Goal: Information Seeking & Learning: Understand process/instructions

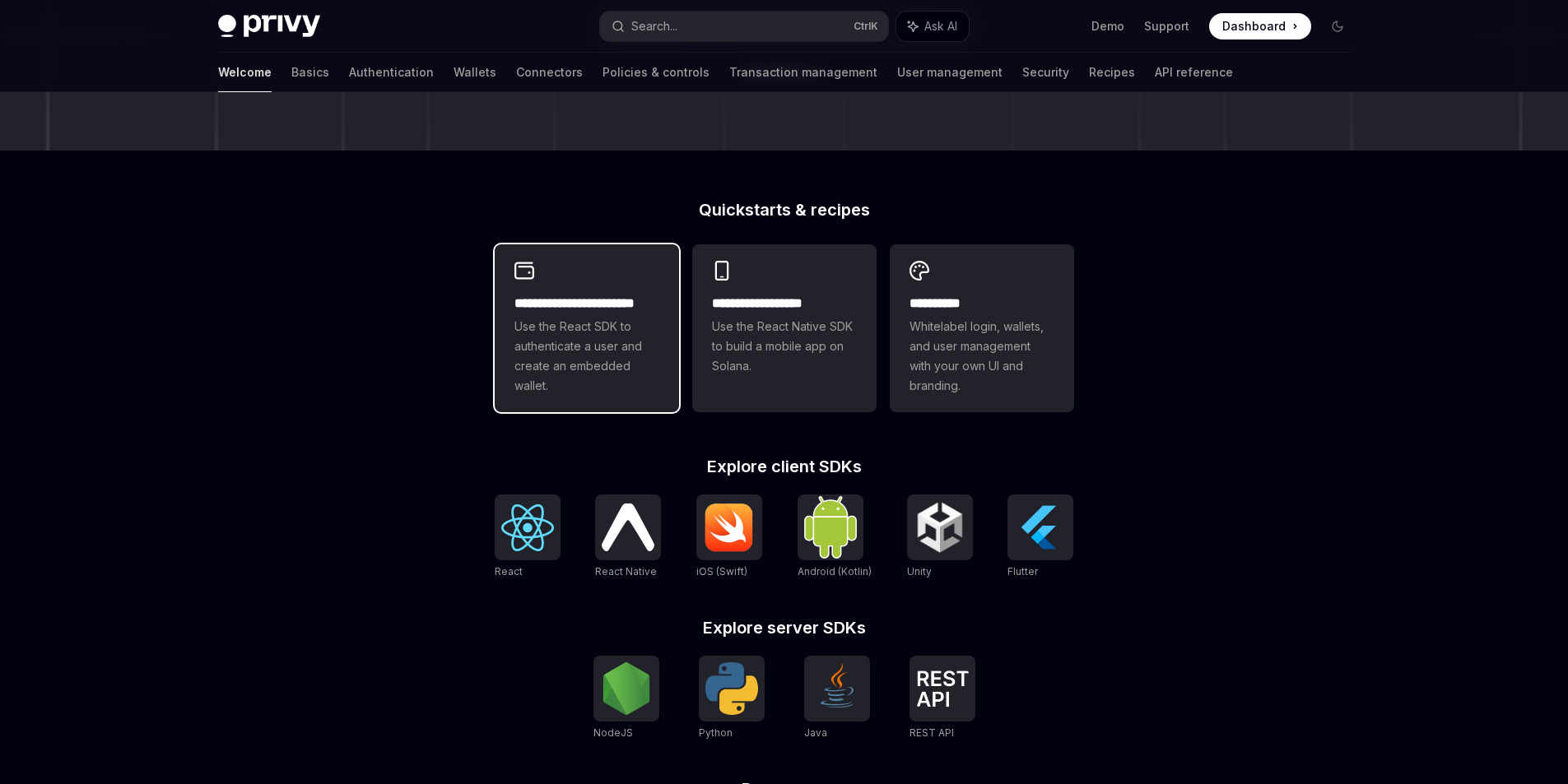
scroll to position [329, 0]
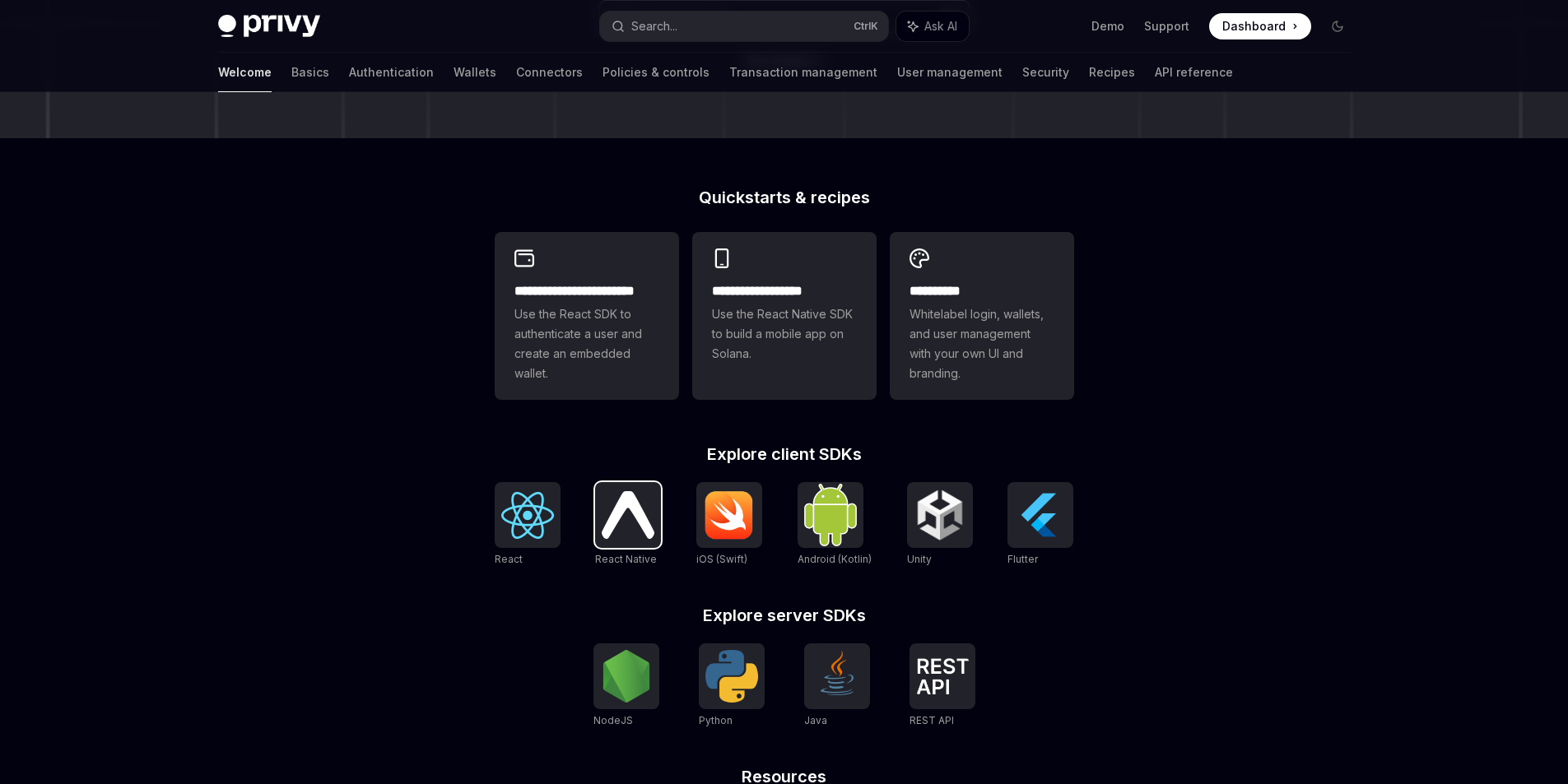
click at [640, 519] on img at bounding box center [628, 515] width 52 height 46
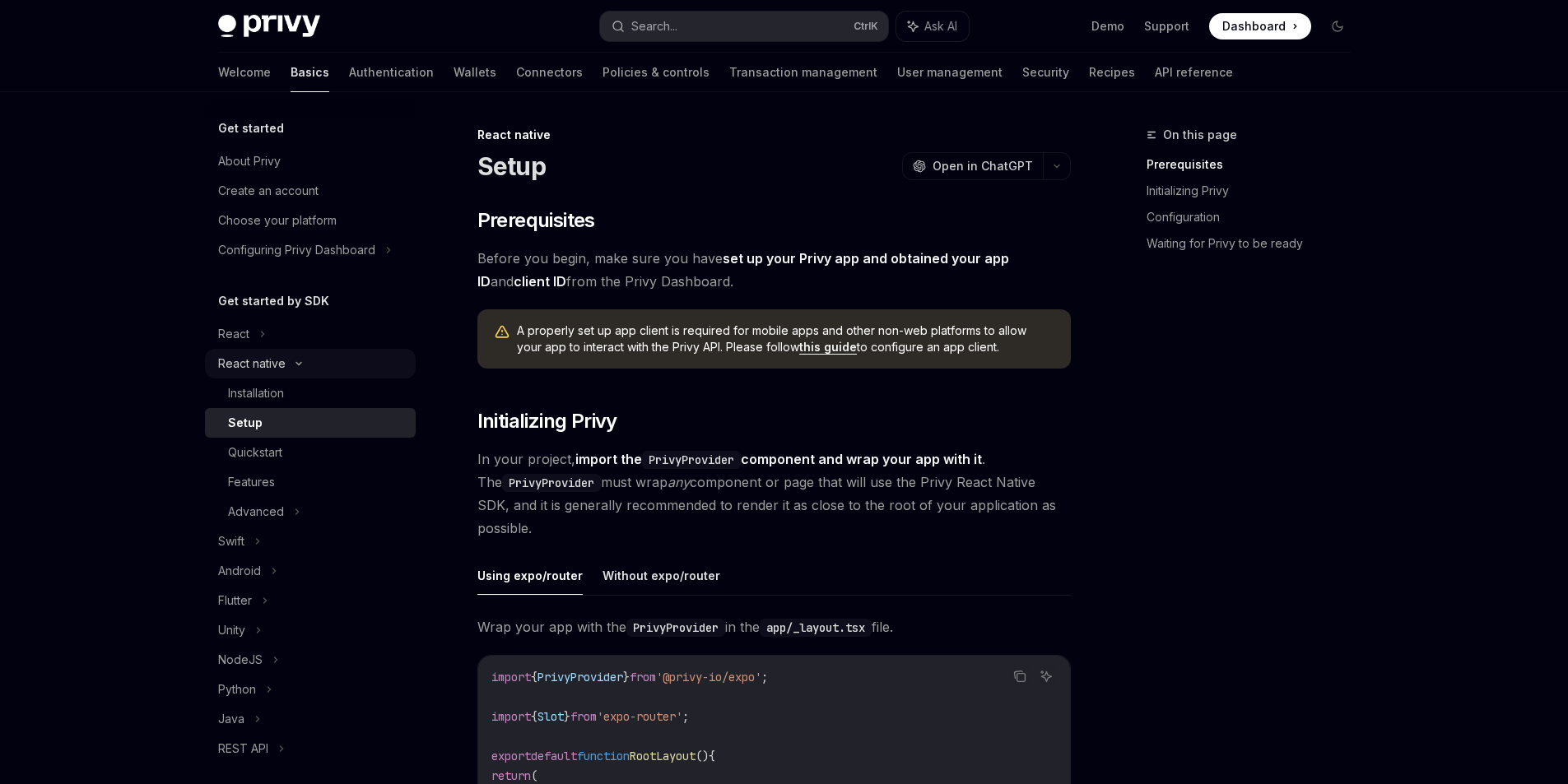
click at [301, 364] on icon at bounding box center [298, 363] width 19 height 7
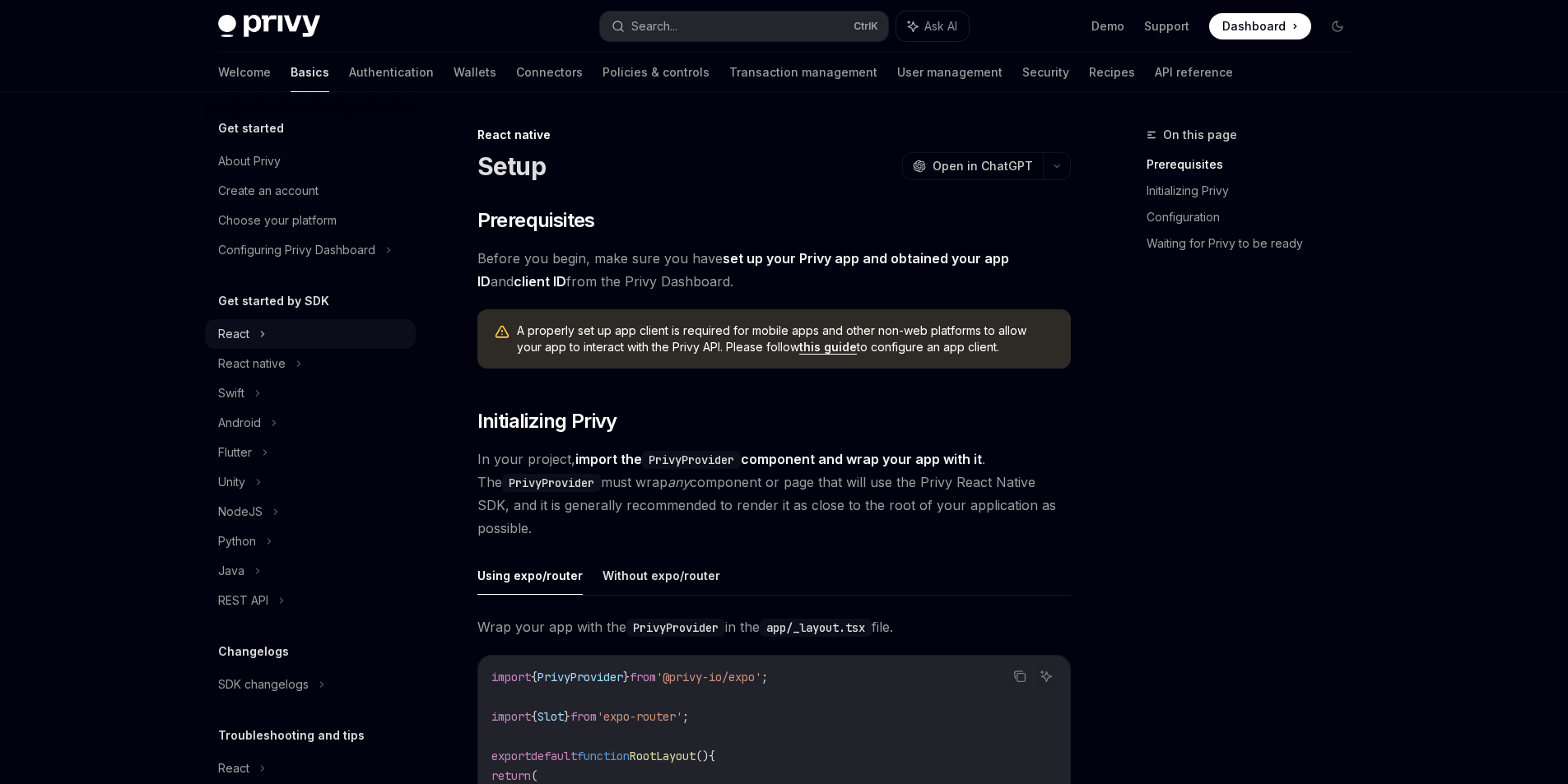
click at [268, 341] on div "React" at bounding box center [311, 334] width 211 height 30
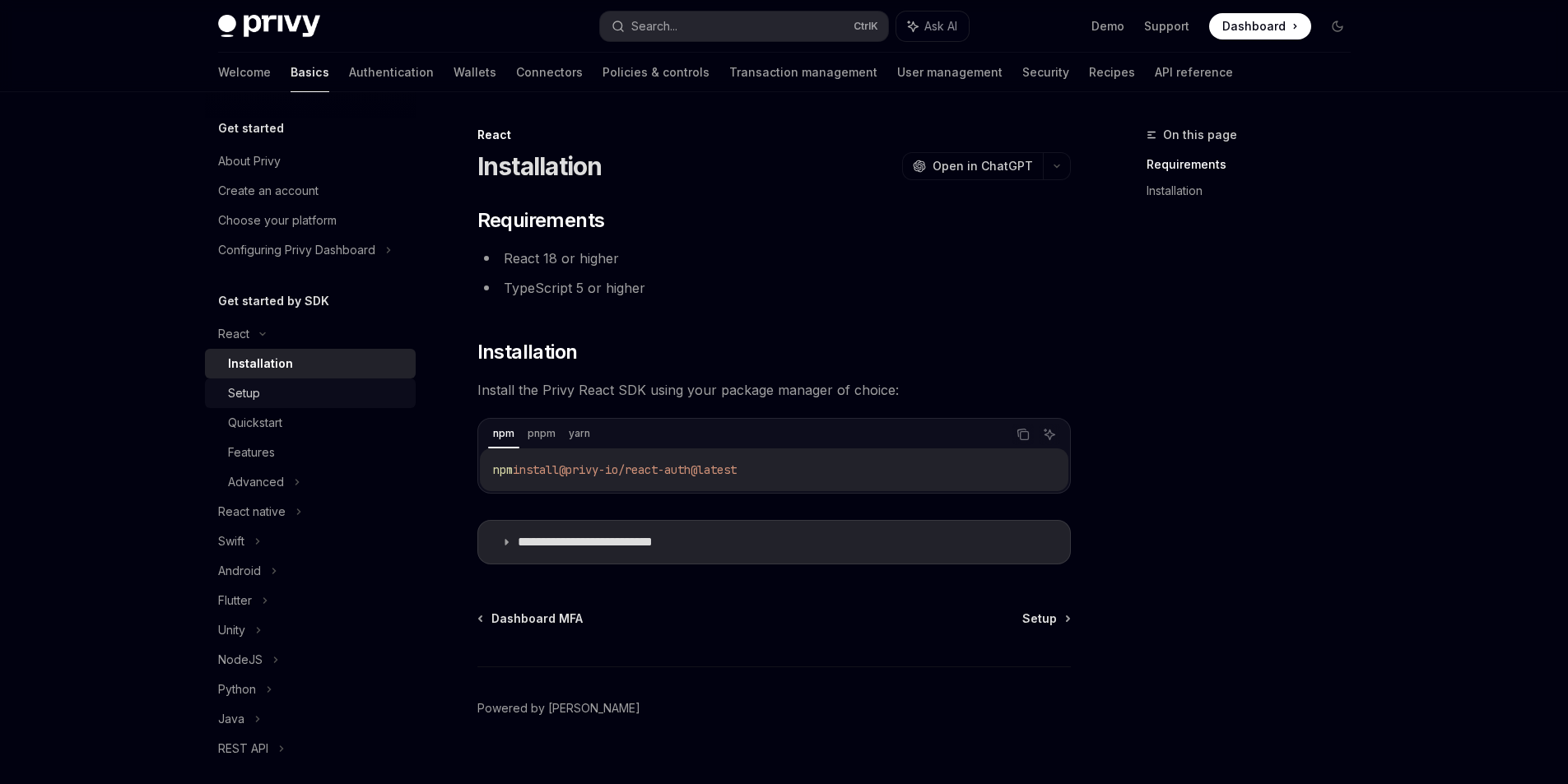
click at [265, 393] on div "Setup" at bounding box center [317, 393] width 178 height 19
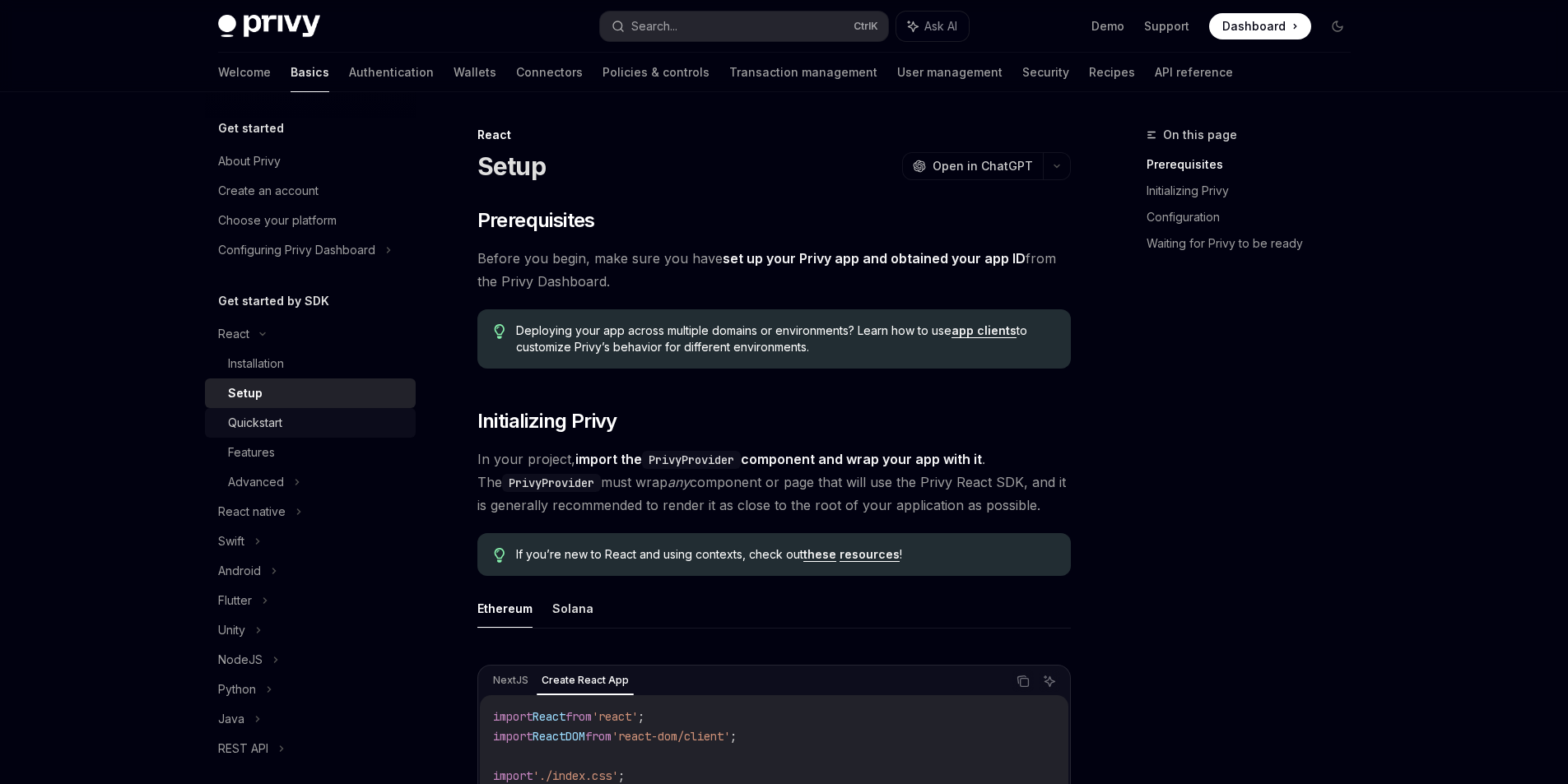
click at [290, 426] on div "Quickstart" at bounding box center [317, 423] width 178 height 19
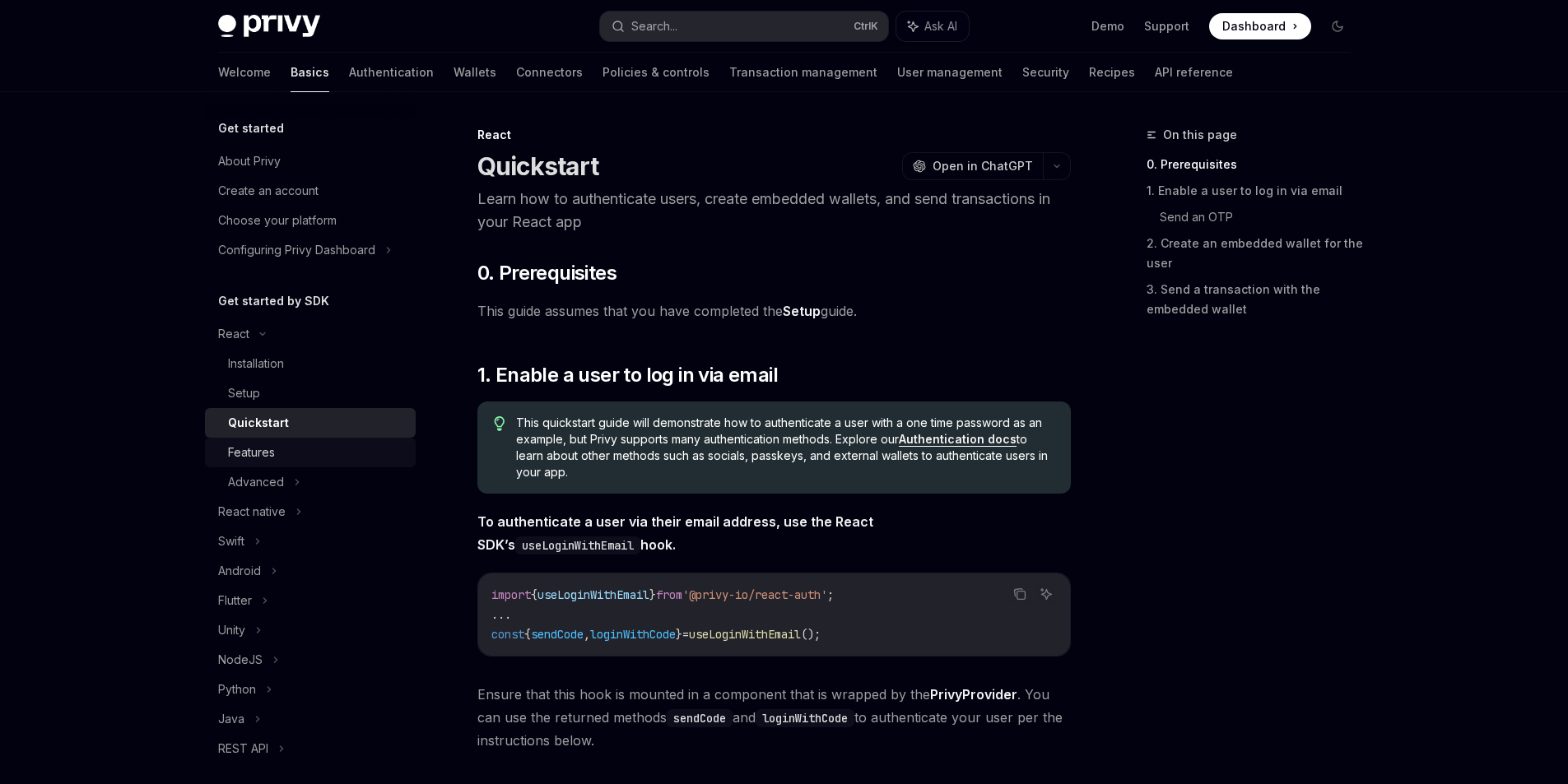
click at [310, 442] on div "Features" at bounding box center [317, 452] width 178 height 19
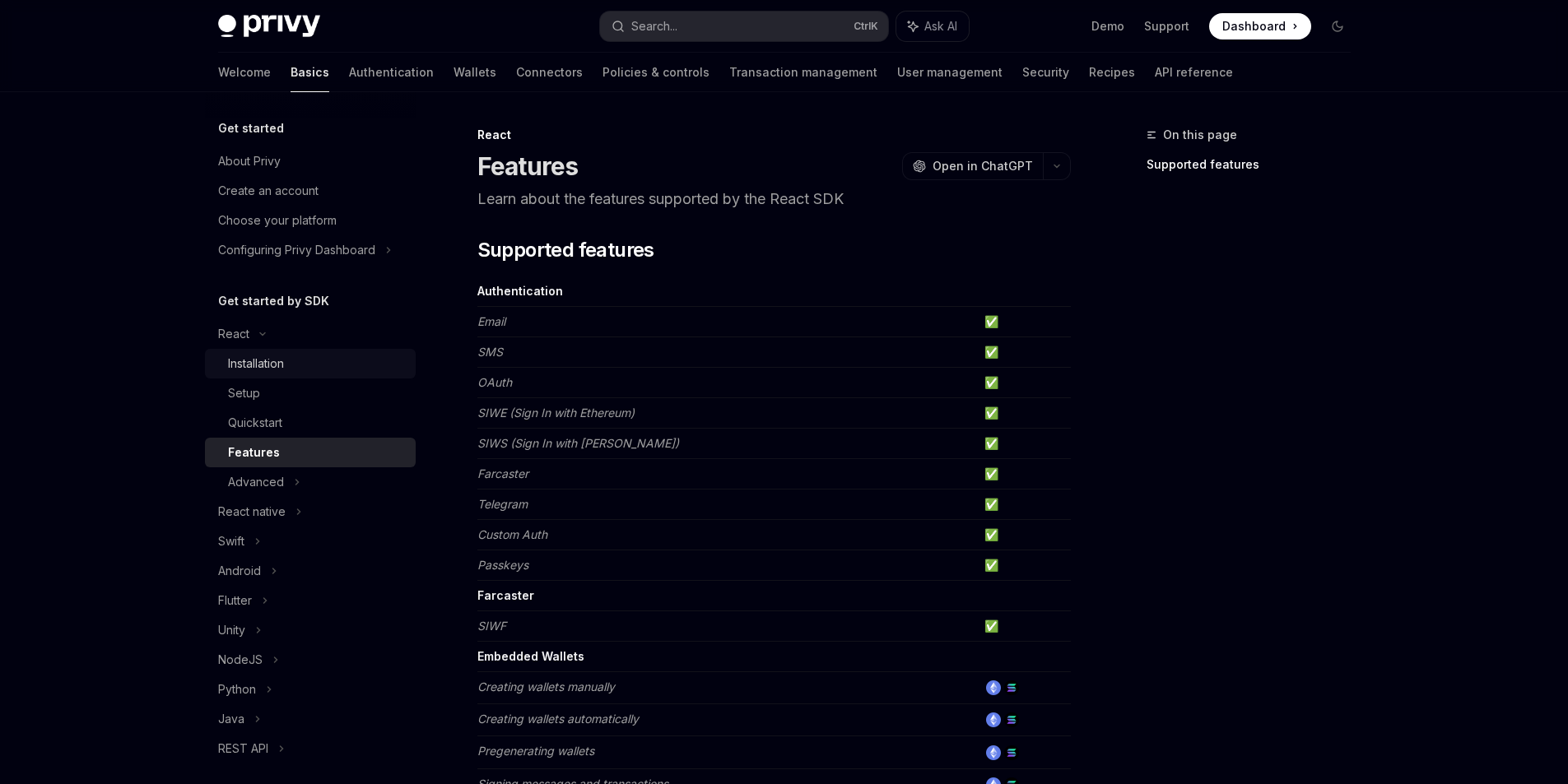
click at [274, 377] on link "Installation" at bounding box center [311, 363] width 211 height 30
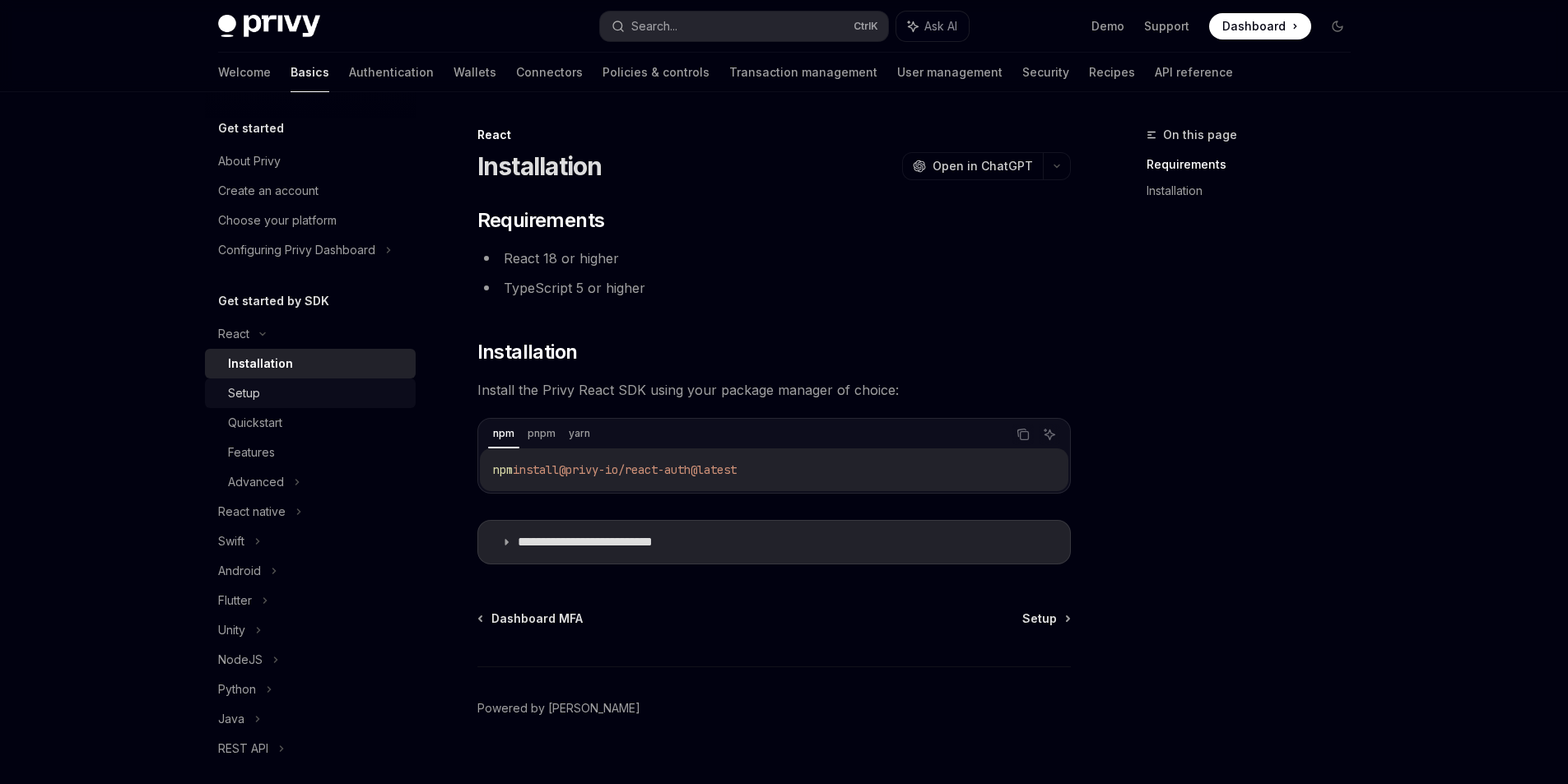
click at [303, 401] on div "Setup" at bounding box center [317, 393] width 178 height 19
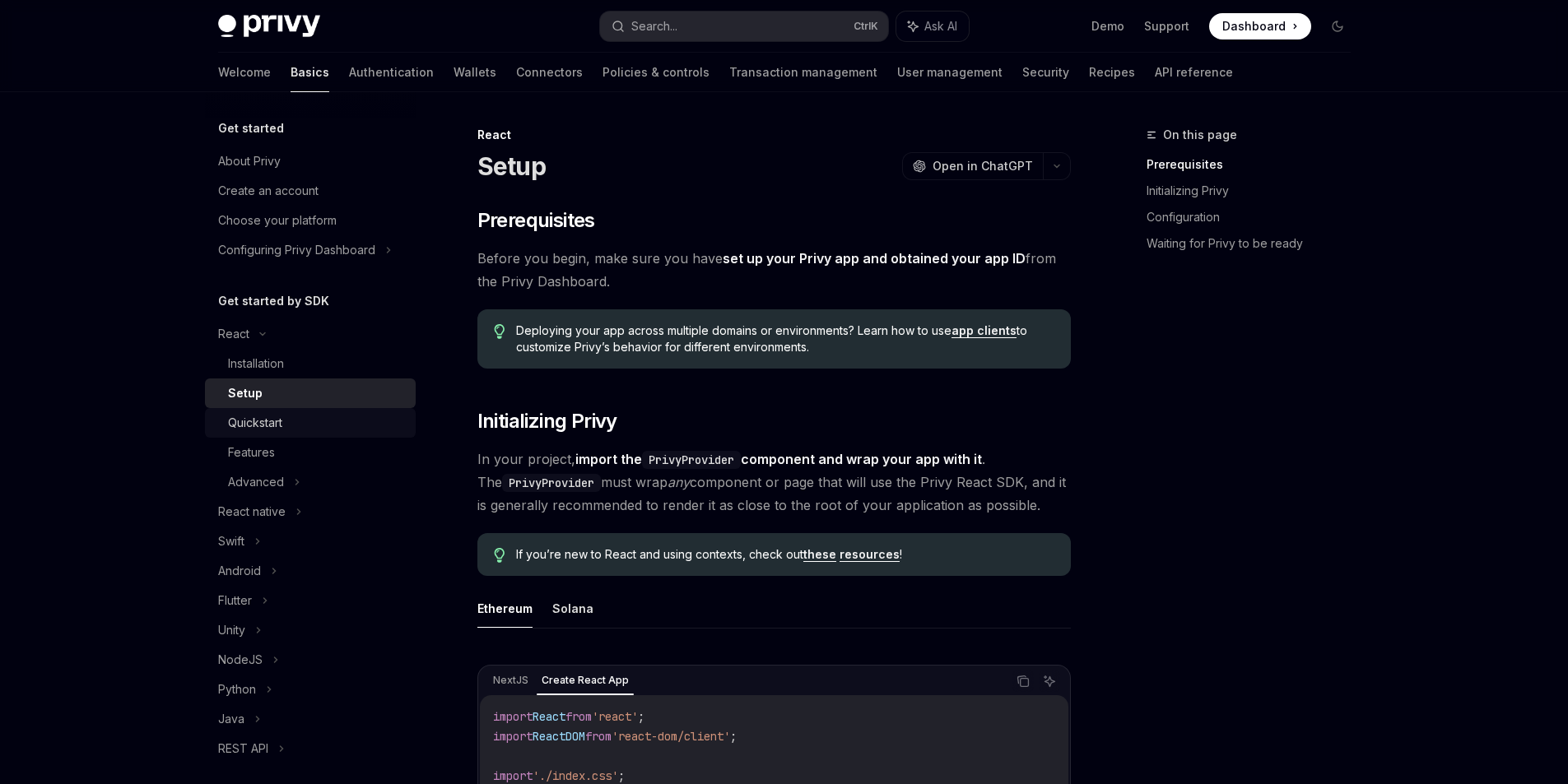
click at [308, 421] on div "Quickstart" at bounding box center [317, 423] width 178 height 19
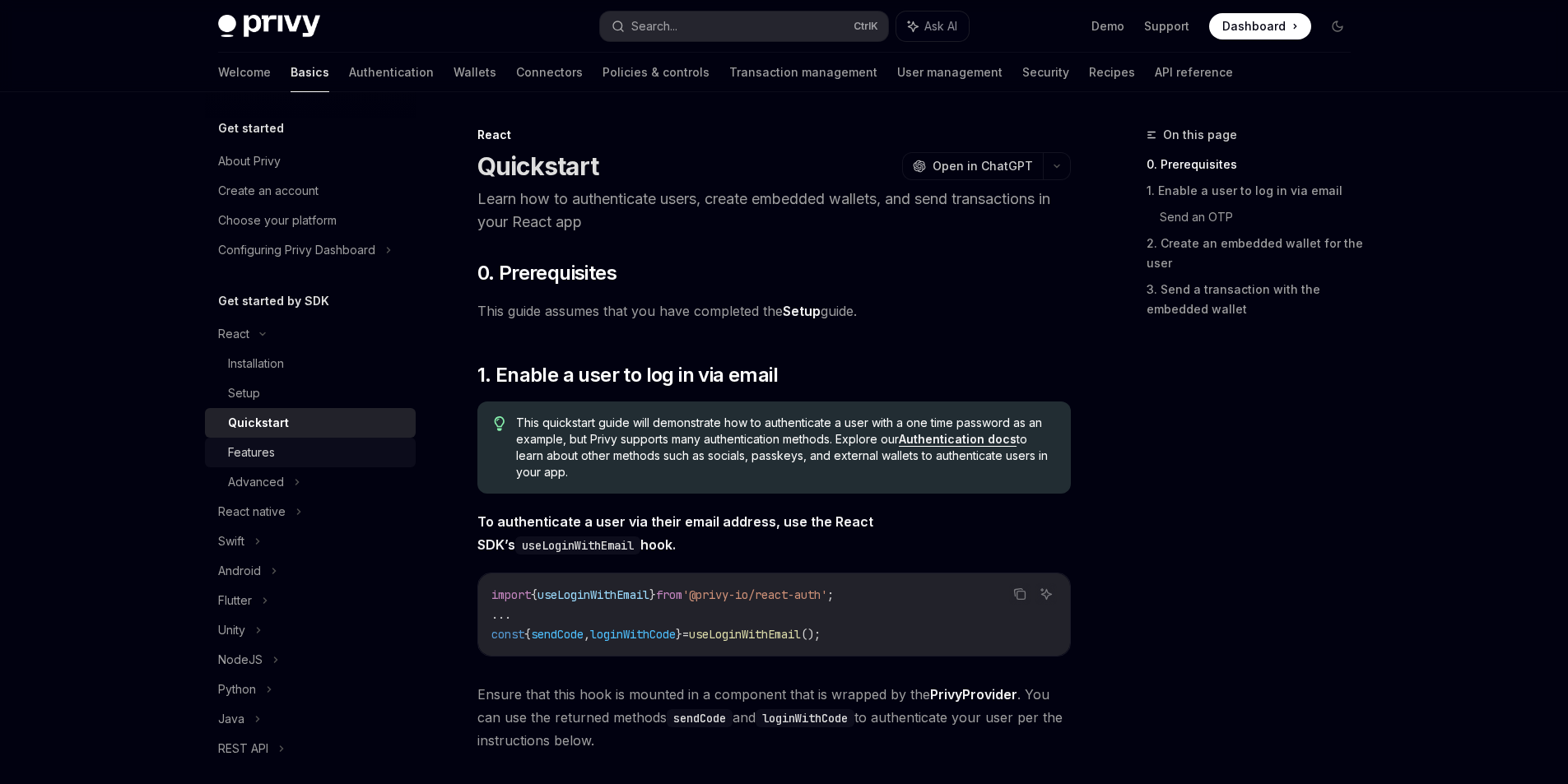
click at [303, 456] on div "Features" at bounding box center [317, 452] width 178 height 19
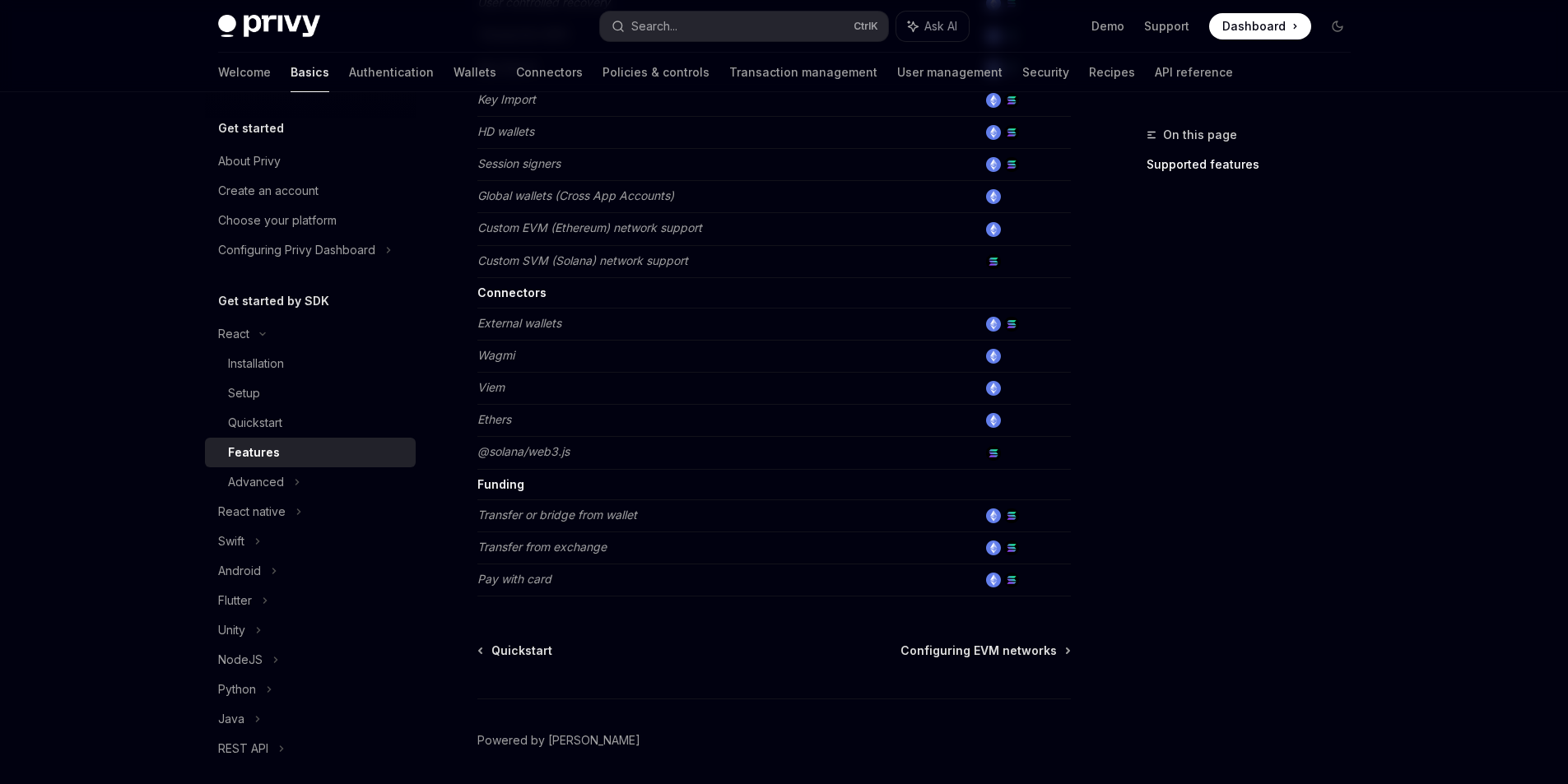
scroll to position [967, 0]
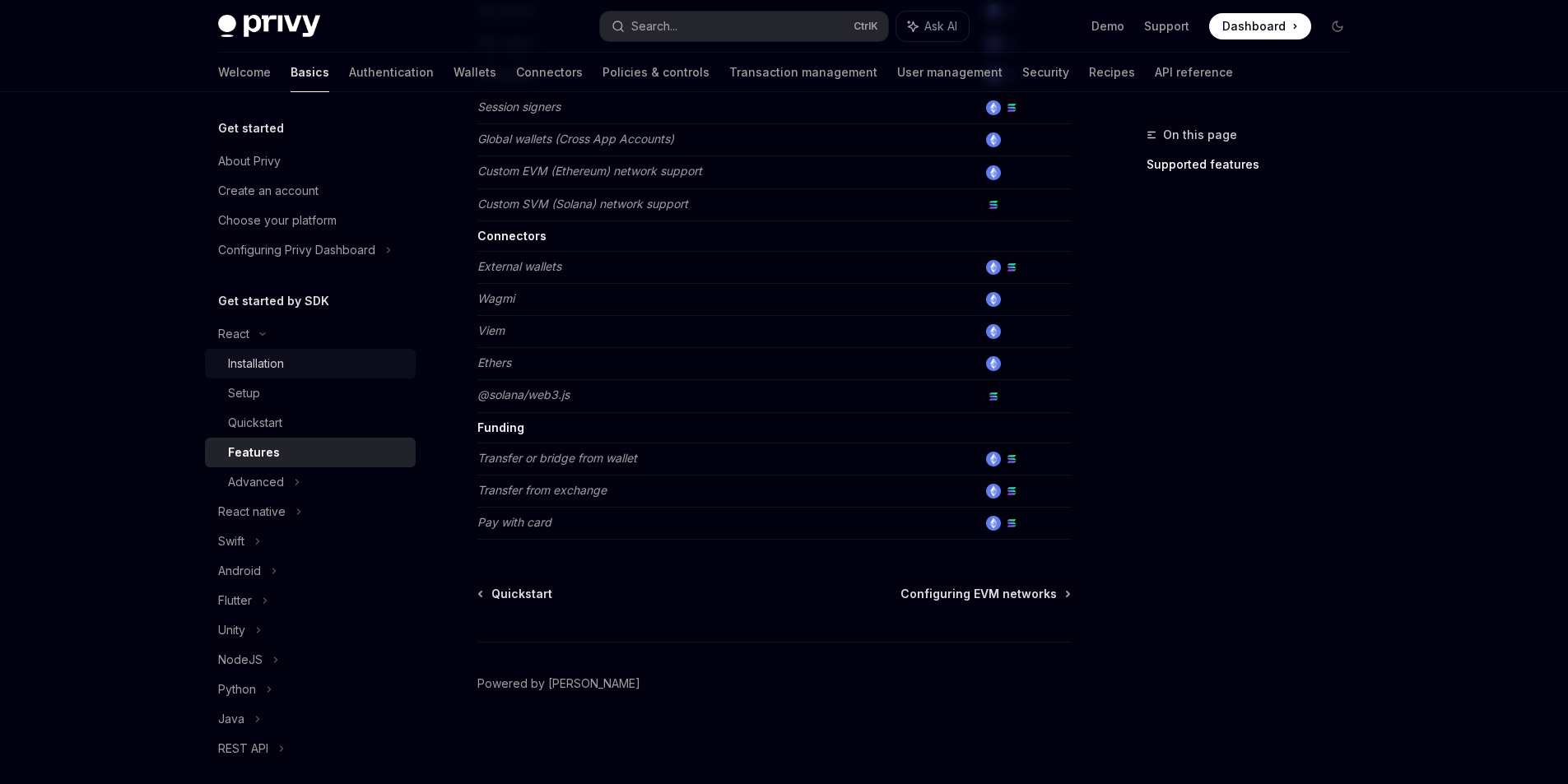
click at [274, 374] on link "Installation" at bounding box center [311, 363] width 211 height 30
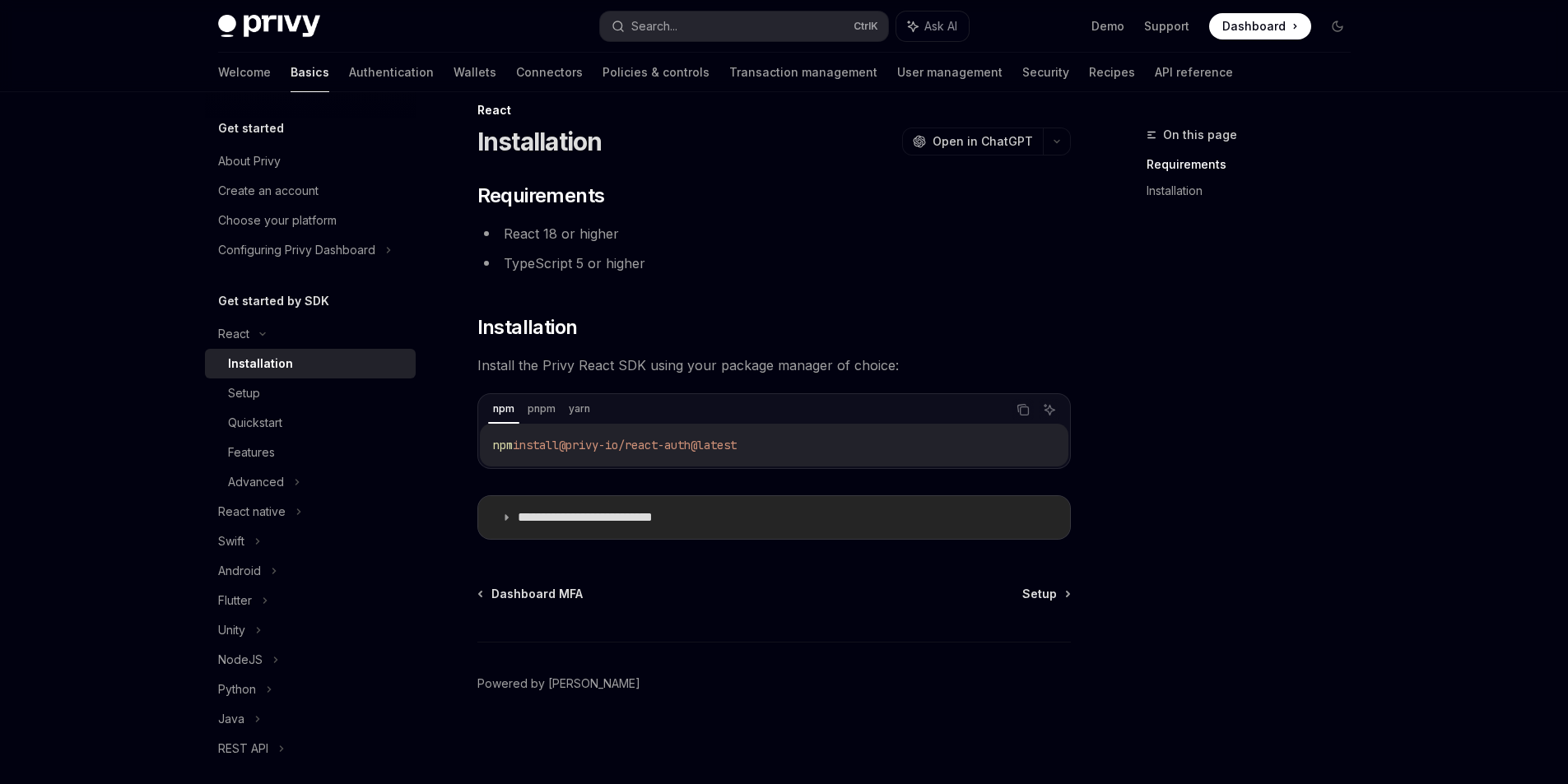
click at [613, 519] on p "**********" at bounding box center [611, 517] width 187 height 16
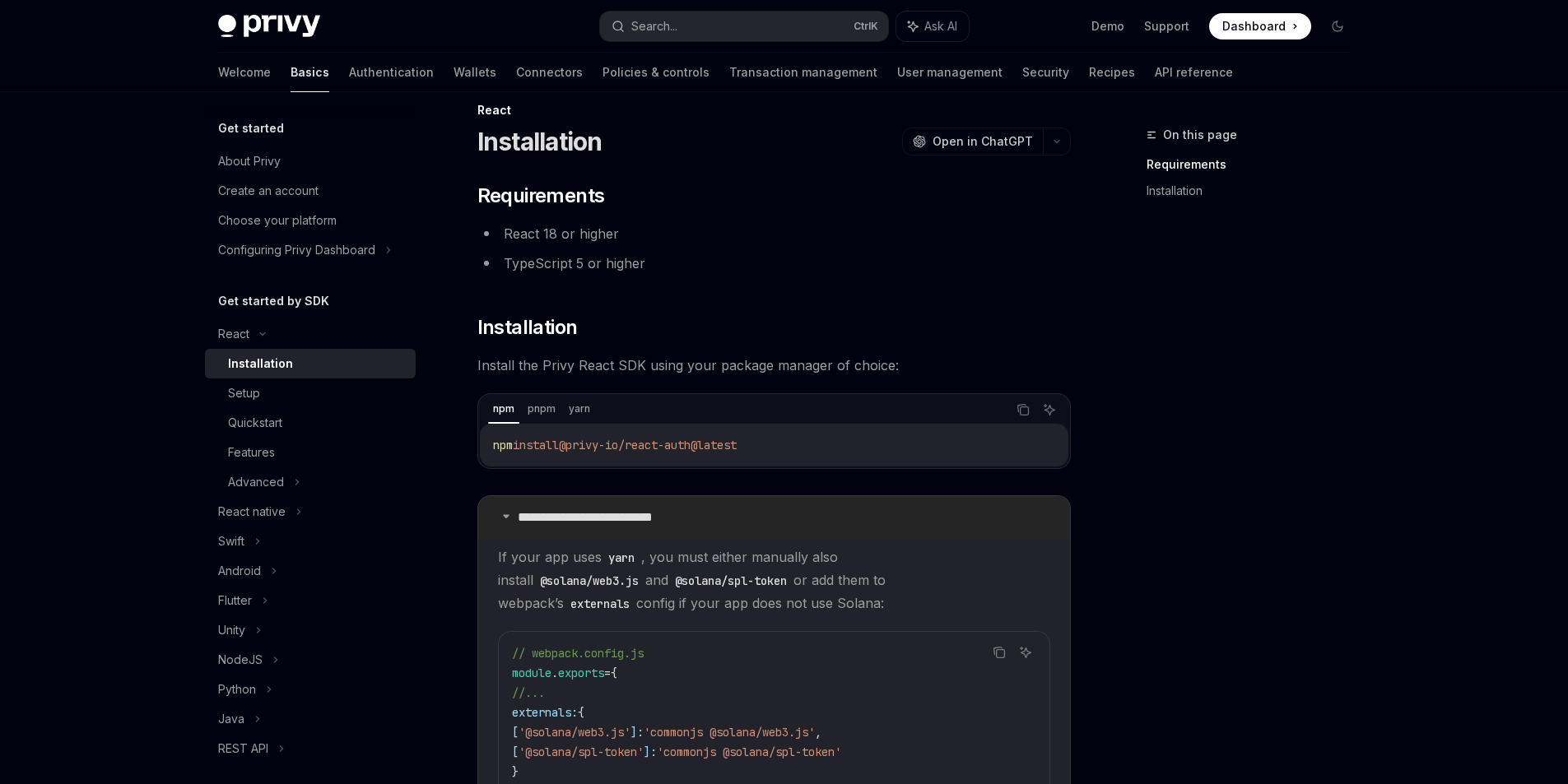
click at [613, 519] on p "**********" at bounding box center [611, 517] width 187 height 16
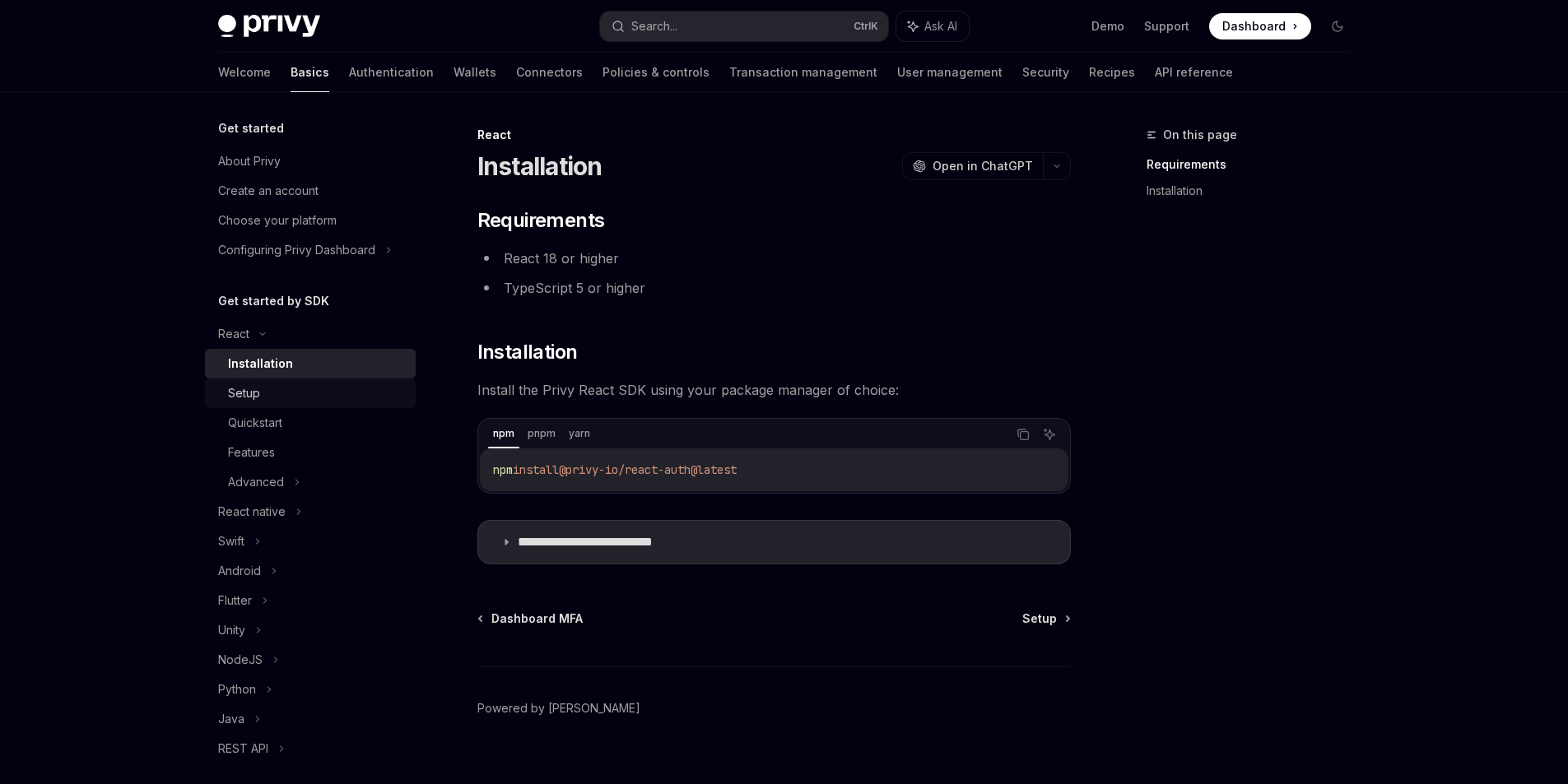
click at [305, 404] on link "Setup" at bounding box center [311, 393] width 211 height 30
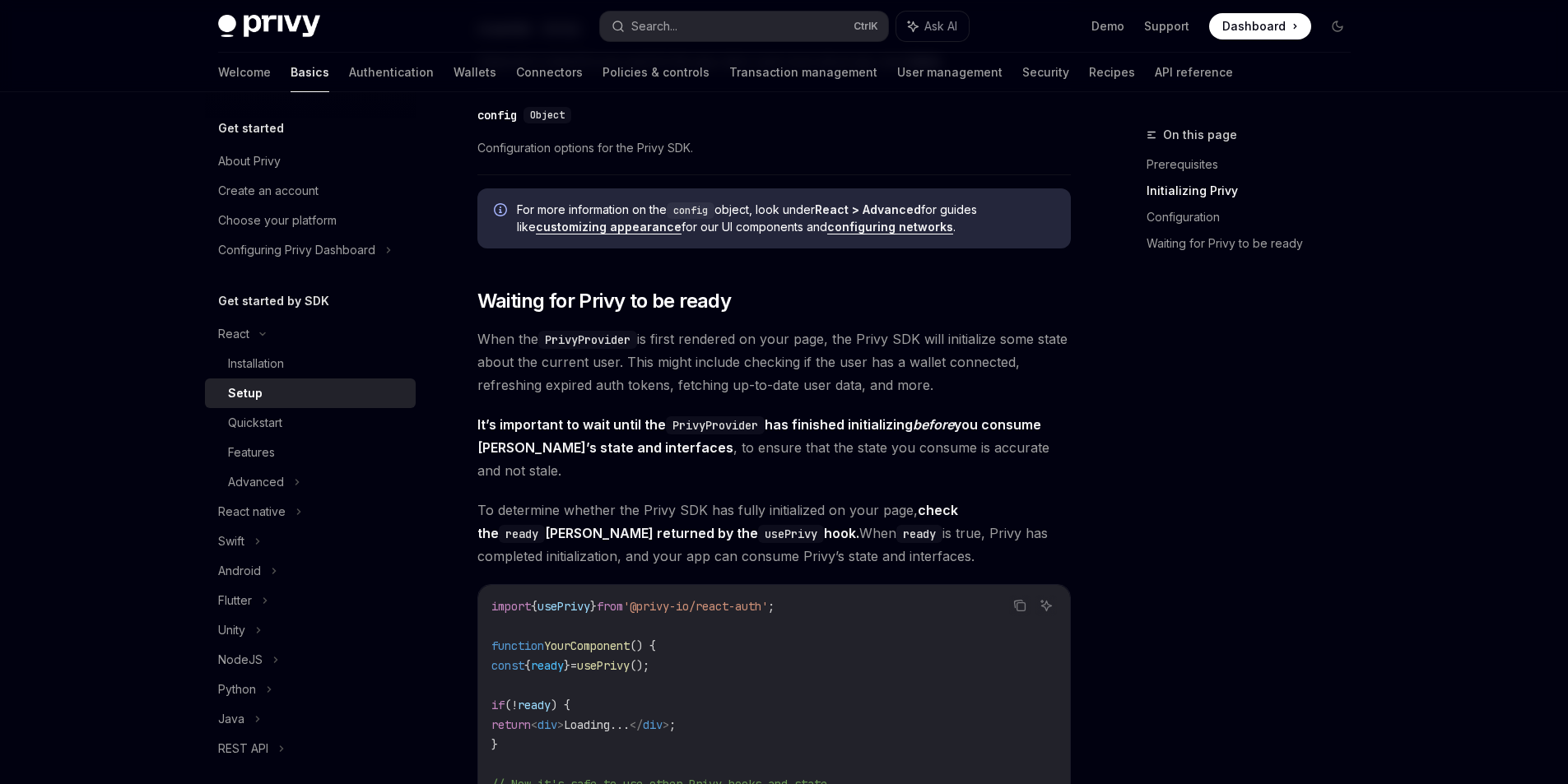
scroll to position [1645, 0]
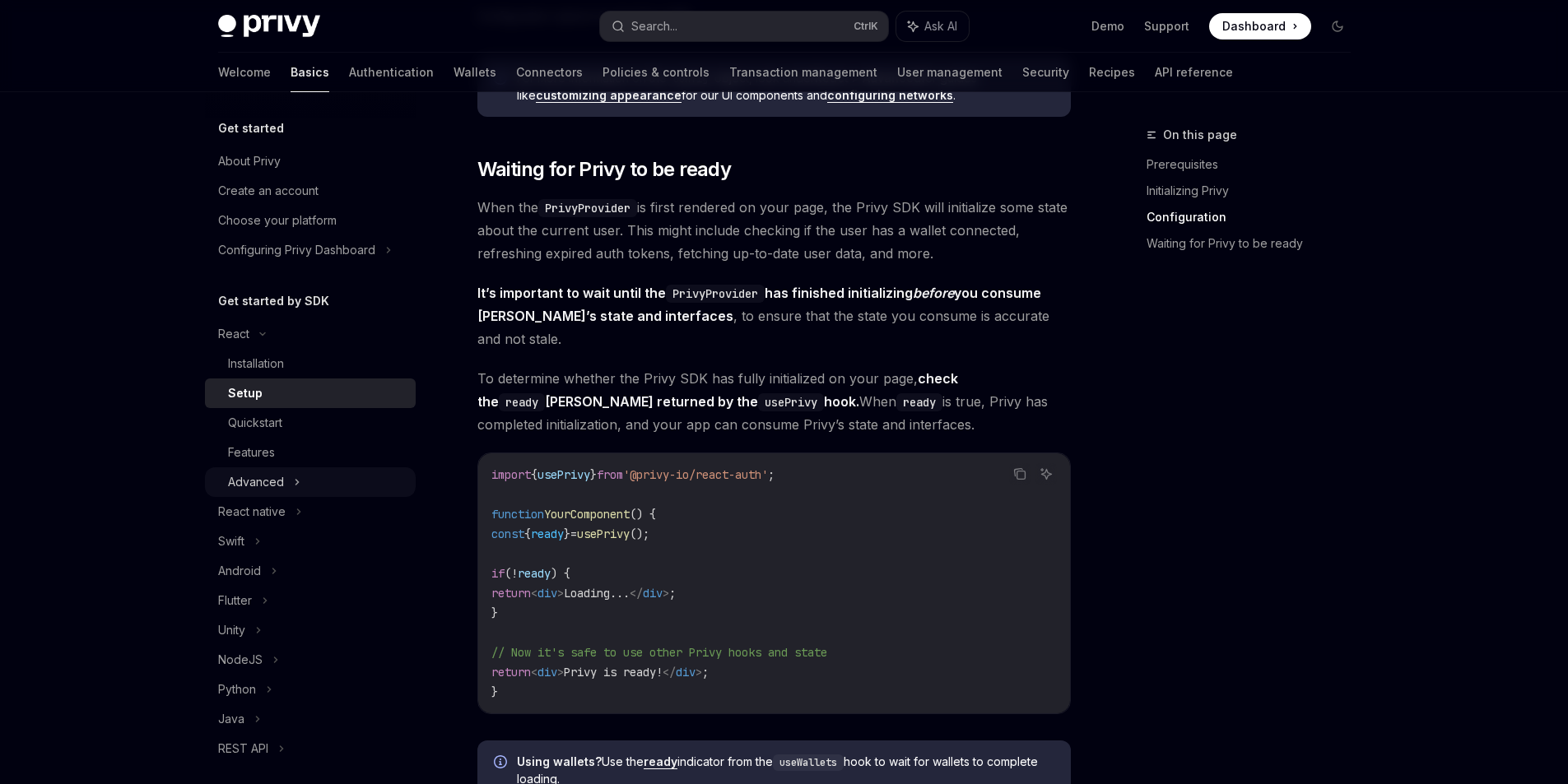
click at [286, 497] on div "Advanced" at bounding box center [311, 482] width 211 height 30
type textarea "*"
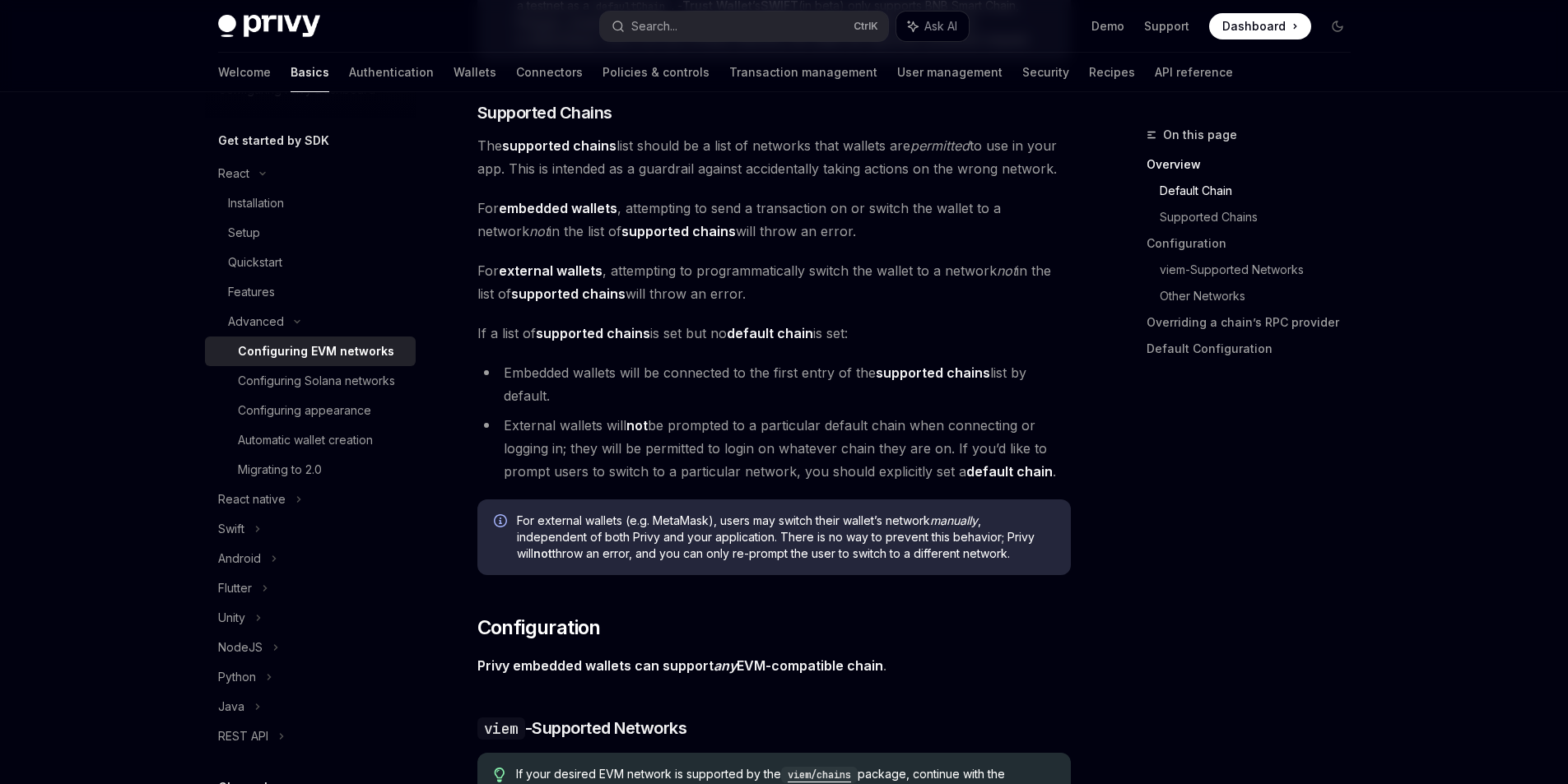
scroll to position [1152, 0]
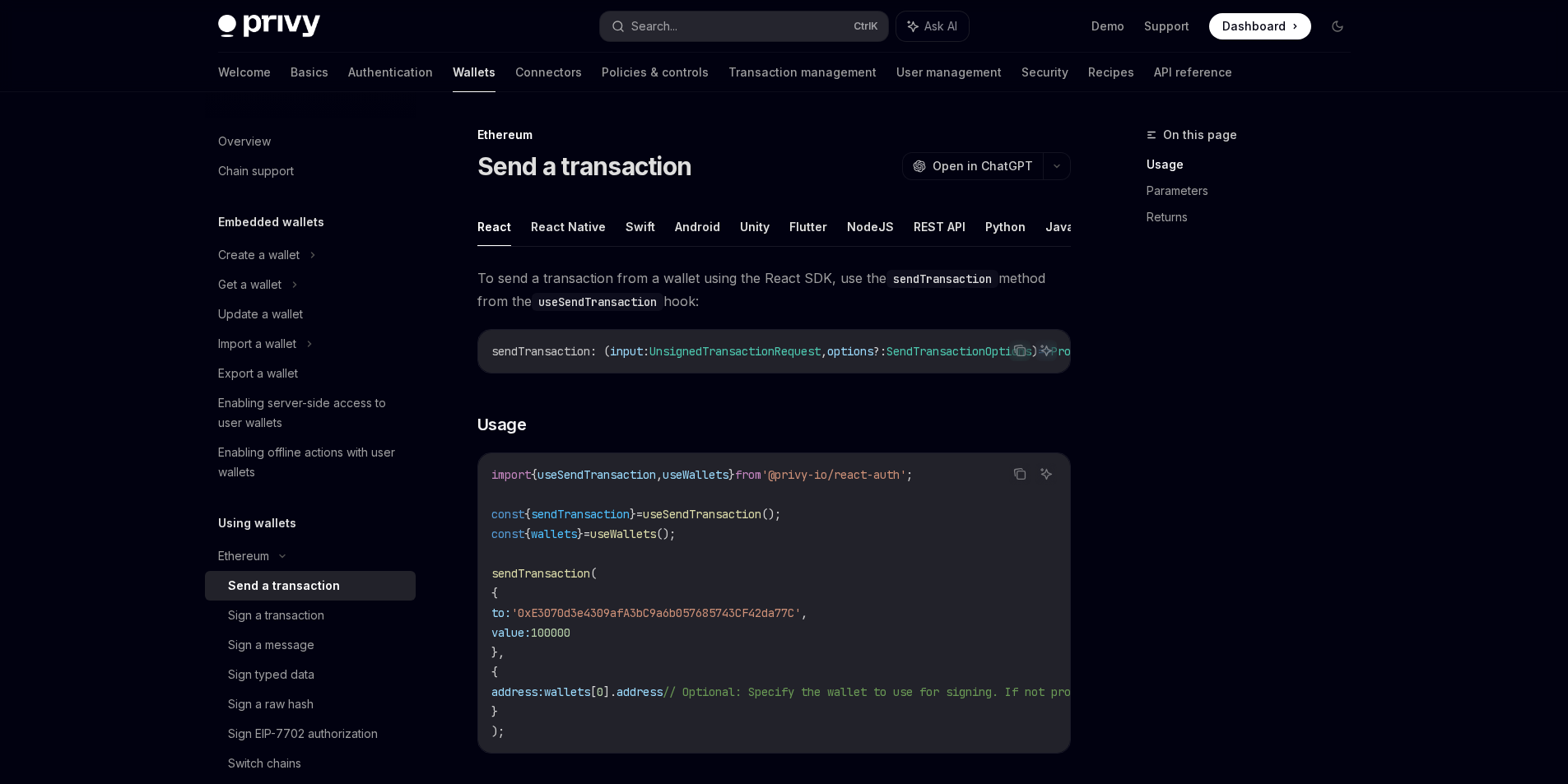
drag, startPoint x: 594, startPoint y: 372, endPoint x: 846, endPoint y: 375, distance: 252.0
click at [846, 373] on div "sendTransaction : ( input : UnsignedTransactionRequest , options ?: SendTransac…" at bounding box center [774, 351] width 592 height 43
